Goal: Transaction & Acquisition: Book appointment/travel/reservation

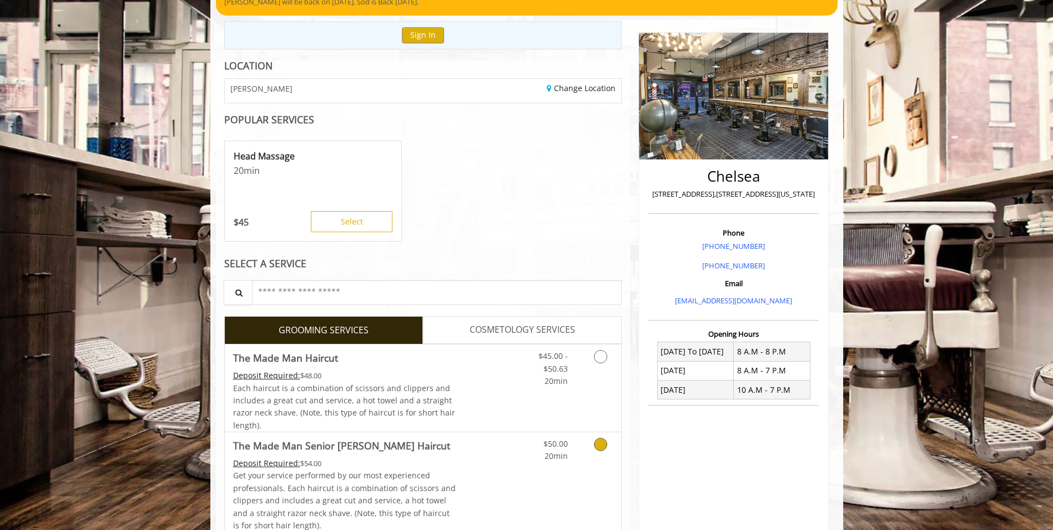
click at [413, 464] on div "Deposit Required: $54.00" at bounding box center [344, 463] width 223 height 12
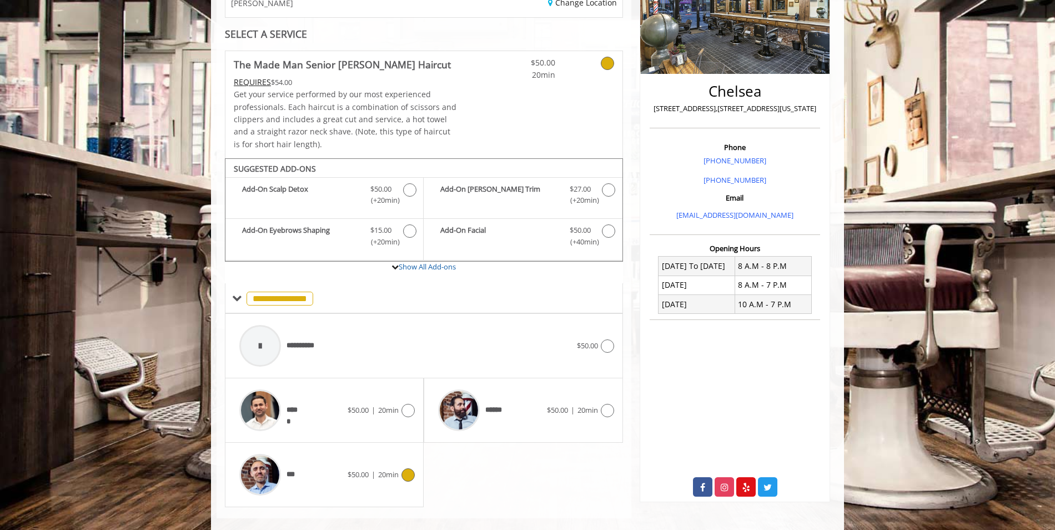
scroll to position [213, 0]
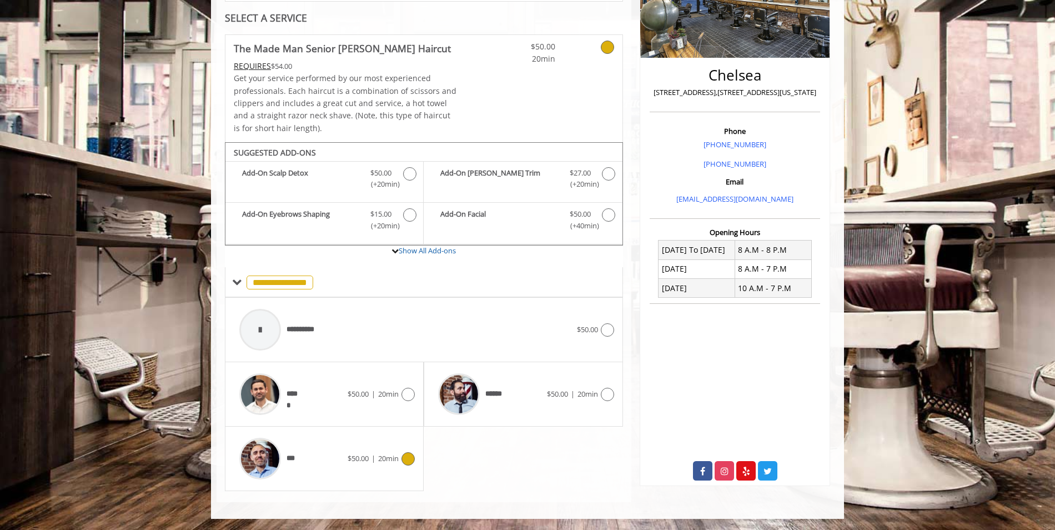
click at [371, 453] on span "|" at bounding box center [373, 458] width 4 height 10
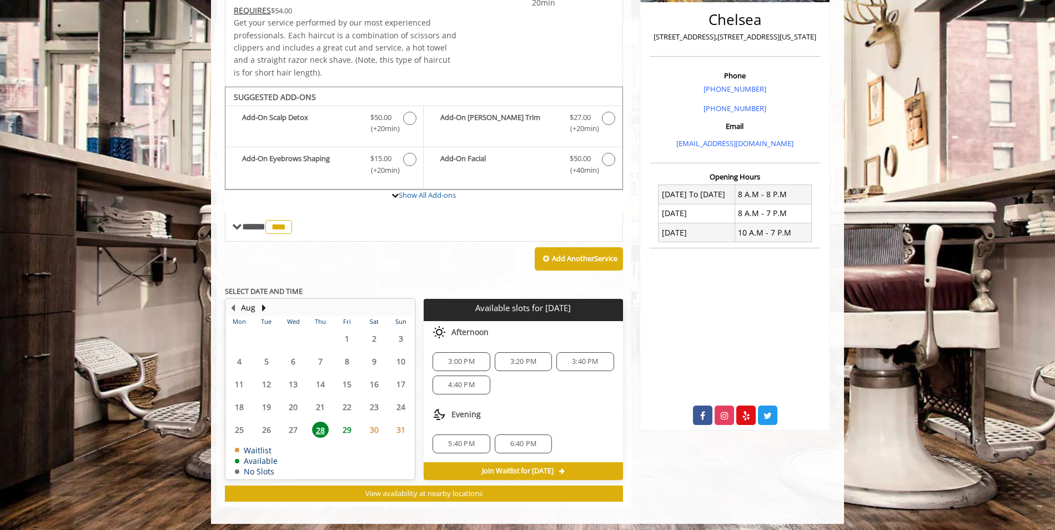
scroll to position [273, 0]
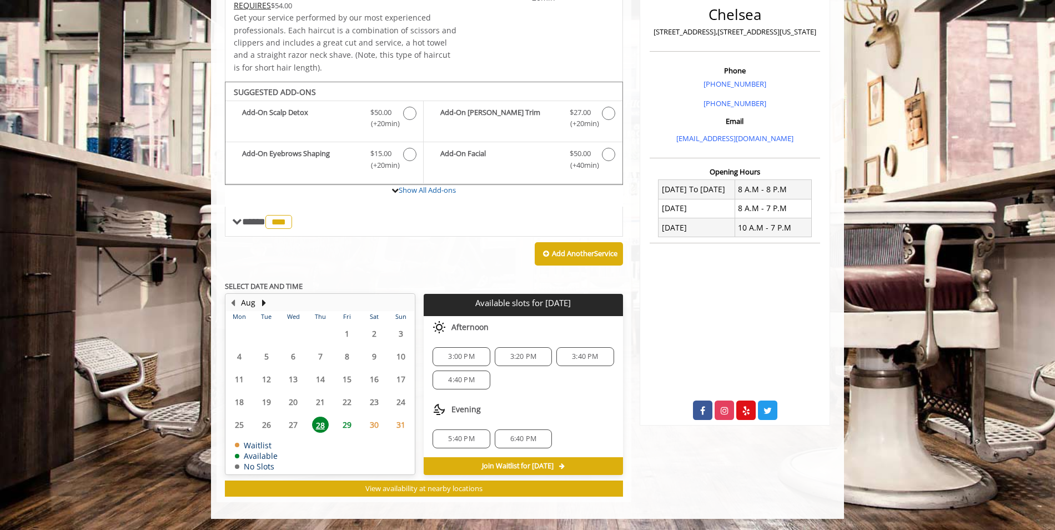
click at [525, 358] on span "3:20 PM" at bounding box center [523, 356] width 26 height 9
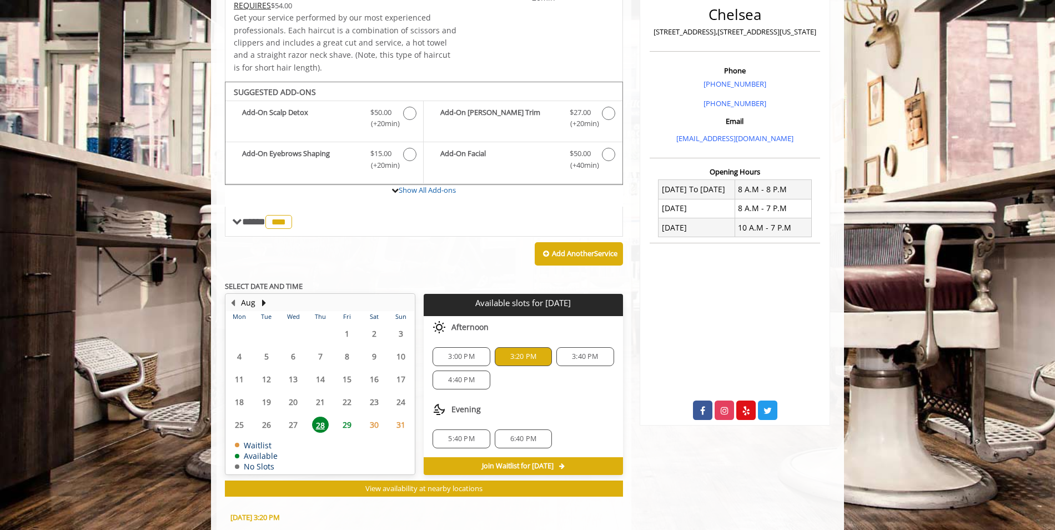
scroll to position [474, 0]
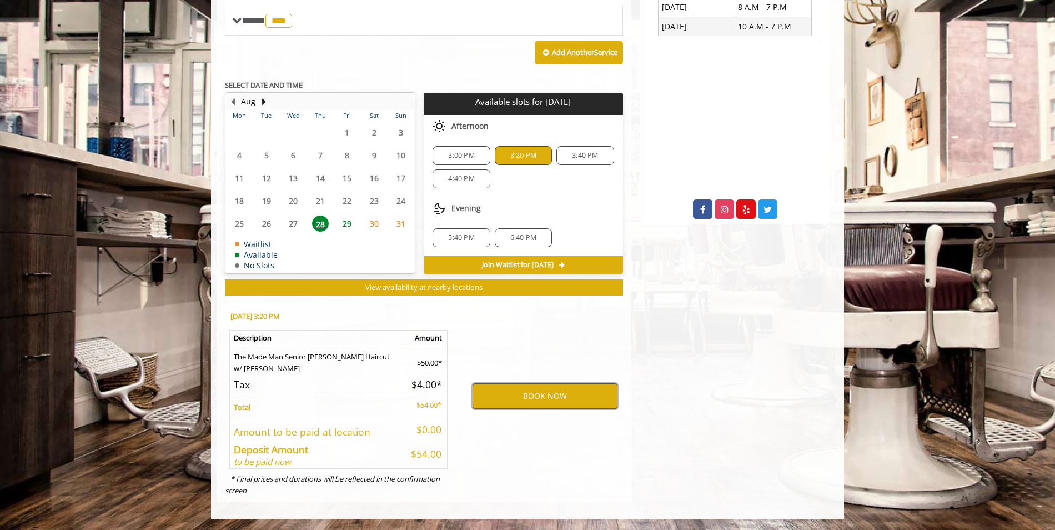
click at [529, 397] on button "BOOK NOW" at bounding box center [545, 396] width 145 height 26
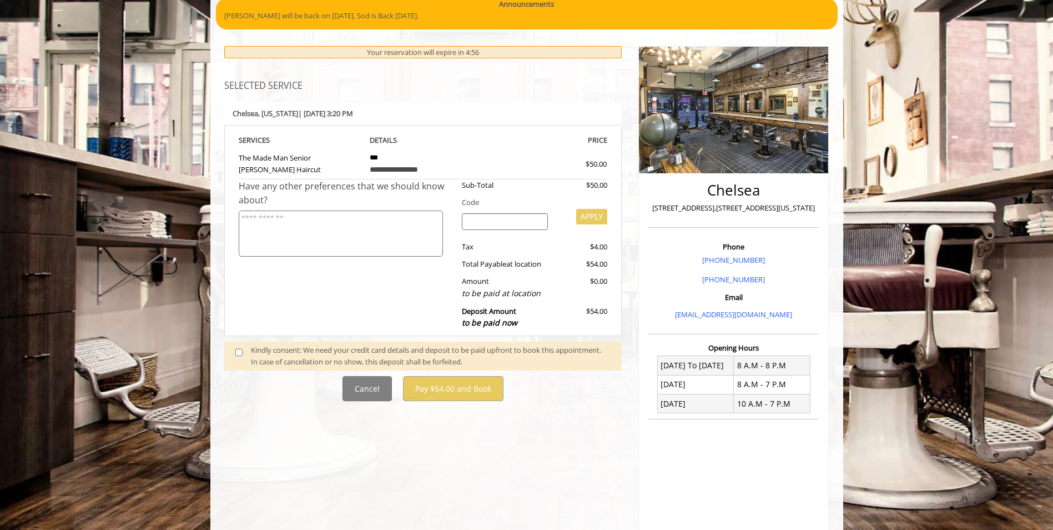
scroll to position [111, 0]
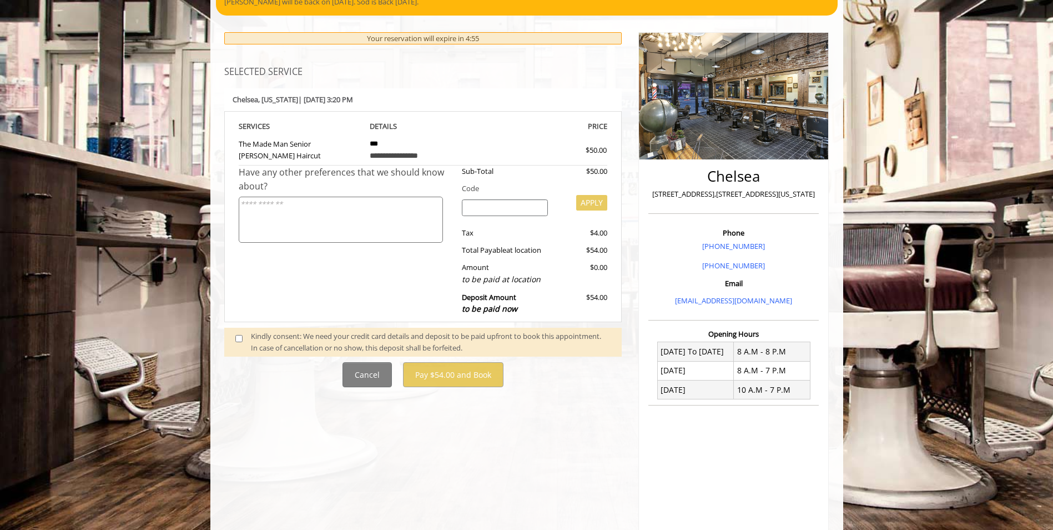
click at [326, 341] on div "Kindly consent: We need your credit card details and deposit to be paid upfront…" at bounding box center [431, 341] width 360 height 23
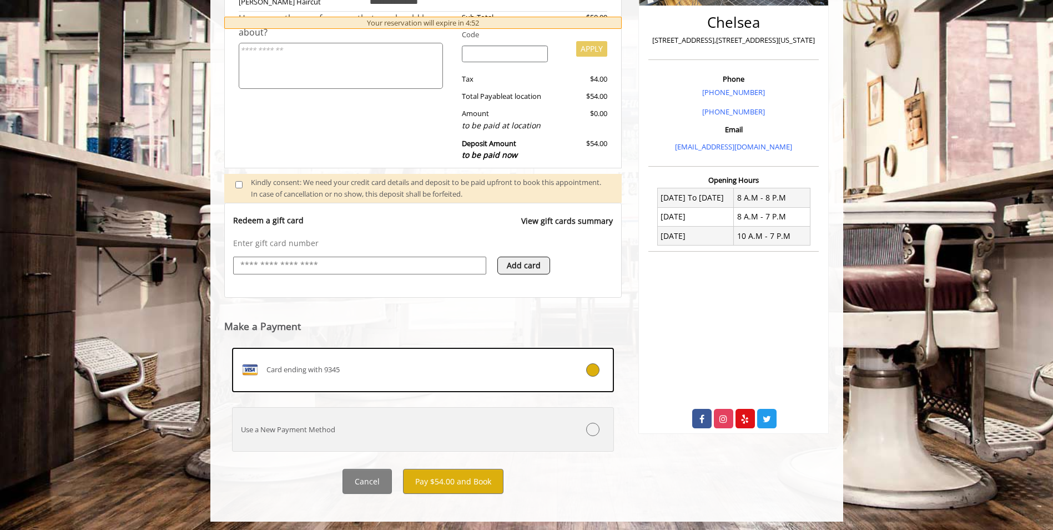
scroll to position [268, 0]
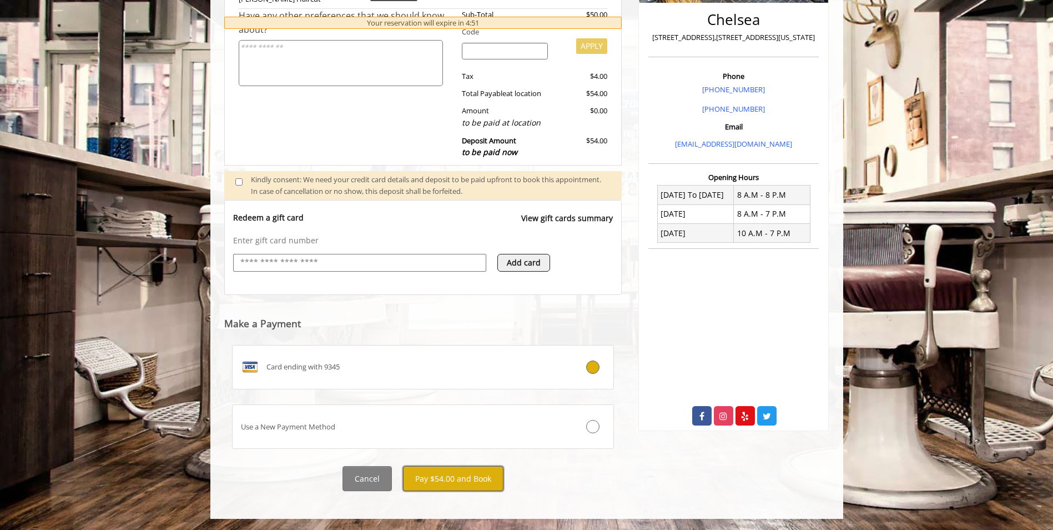
click at [471, 476] on button "Pay $54.00 and Book" at bounding box center [453, 478] width 101 height 25
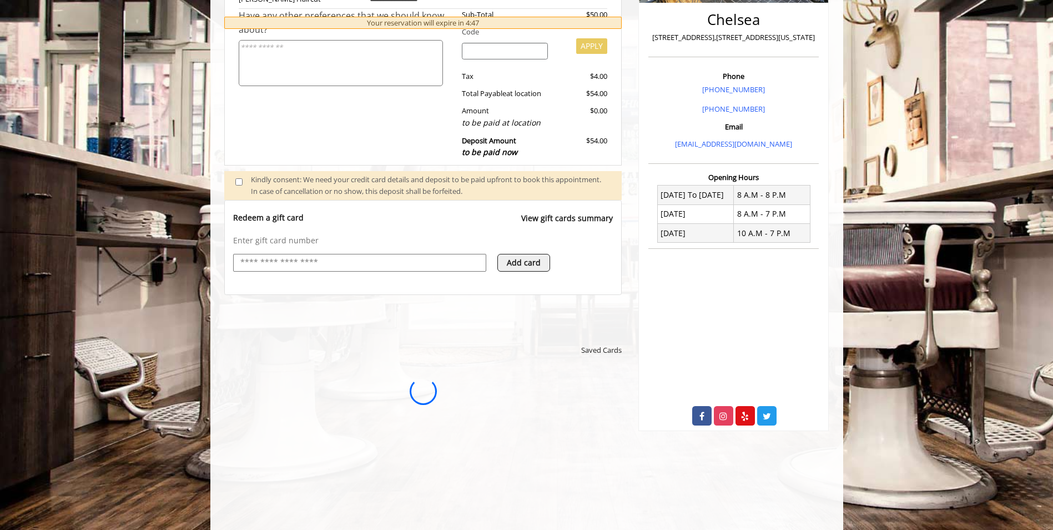
scroll to position [0, 0]
